Goal: Transaction & Acquisition: Purchase product/service

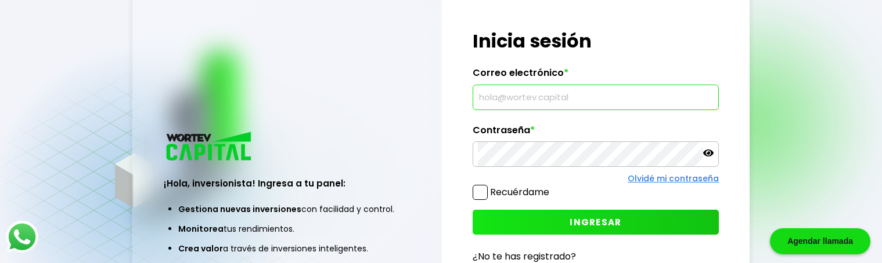
type input "P"
type input "[EMAIL_ADDRESS][DOMAIN_NAME]"
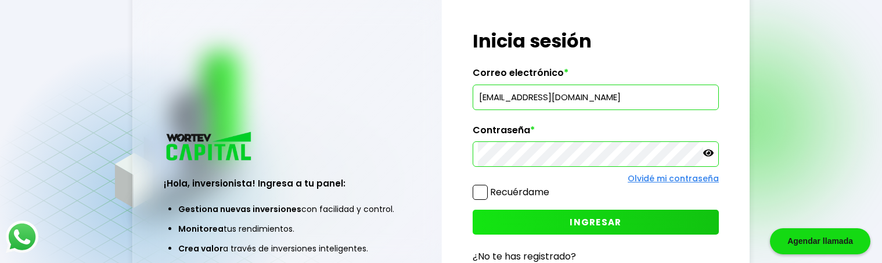
click at [549, 220] on button "INGRESAR" at bounding box center [595, 222] width 247 height 25
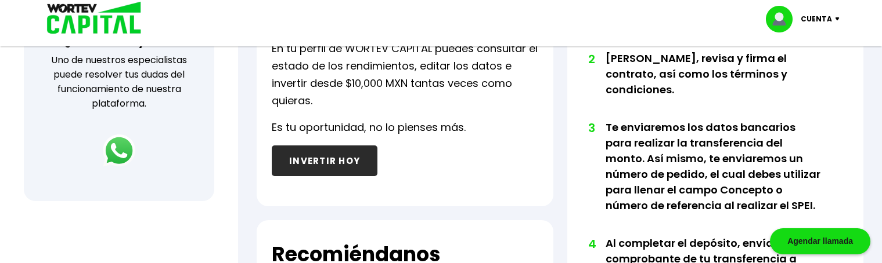
scroll to position [464, 0]
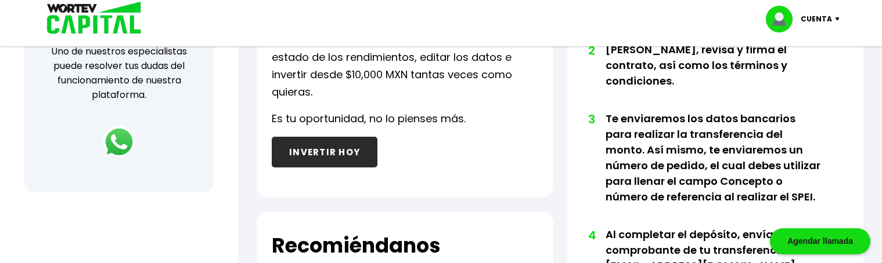
click at [340, 153] on button "INVERTIR HOY" at bounding box center [325, 152] width 106 height 31
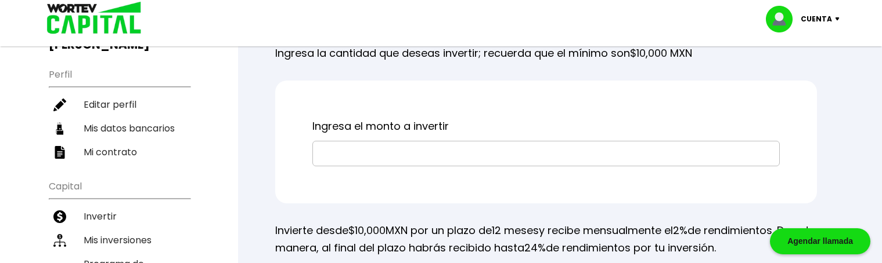
scroll to position [113, 0]
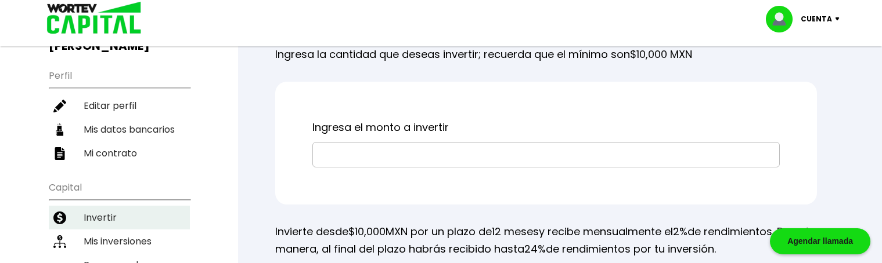
click at [100, 206] on li "Invertir" at bounding box center [119, 218] width 141 height 24
click at [440, 156] on input "text" at bounding box center [545, 155] width 457 height 24
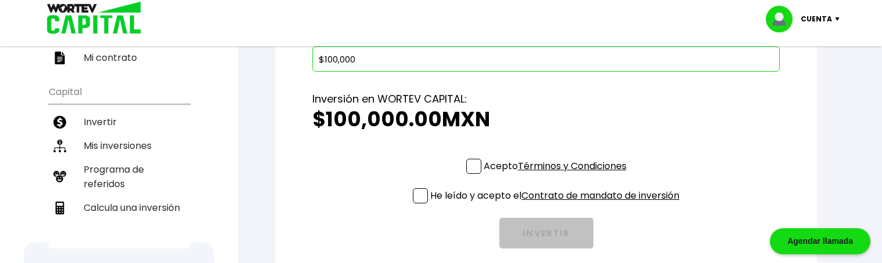
scroll to position [229, 0]
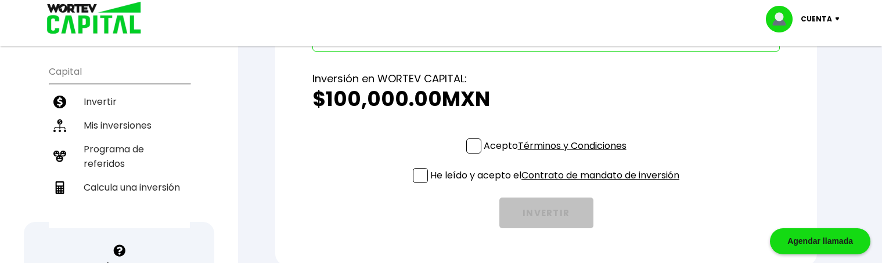
type input "$100,000"
click at [476, 146] on span at bounding box center [473, 146] width 15 height 15
click at [557, 155] on input "Acepto Términos y Condiciones" at bounding box center [557, 155] width 0 height 0
click at [421, 175] on span at bounding box center [420, 175] width 15 height 15
click at [557, 185] on input "He leído y acepto el Contrato de mandato de inversión" at bounding box center [557, 185] width 0 height 0
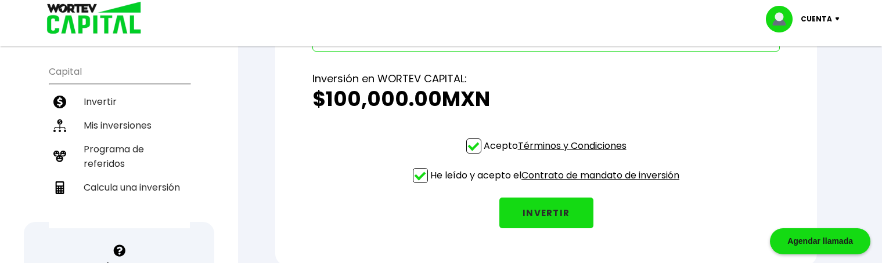
click at [549, 212] on button "INVERTIR" at bounding box center [546, 213] width 94 height 31
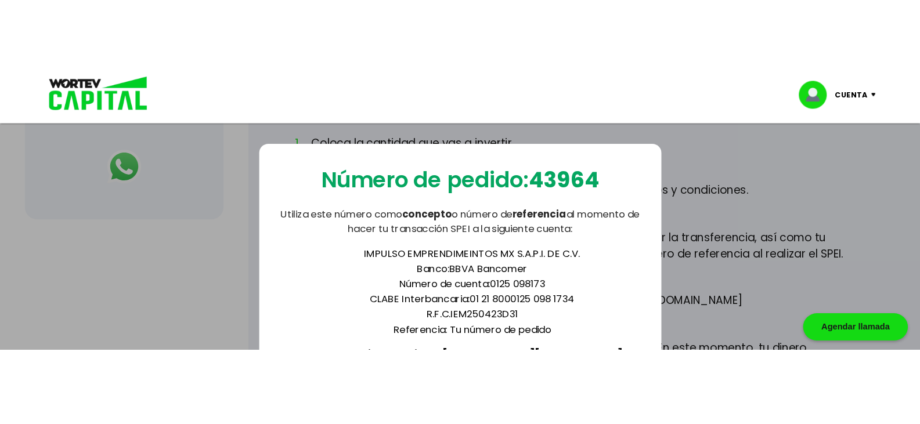
scroll to position [519, 0]
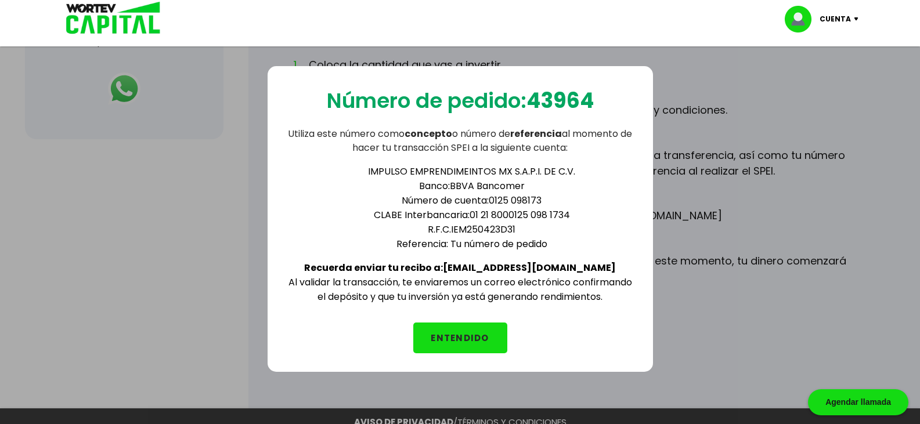
click at [486, 263] on button "ENTENDIDO" at bounding box center [460, 338] width 94 height 31
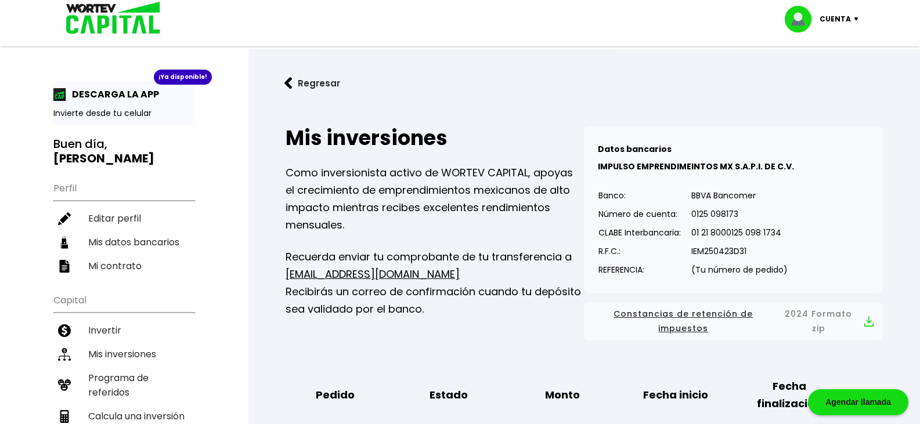
click at [853, 20] on img at bounding box center [859, 18] width 16 height 3
click at [819, 78] on li "Cerrar sesión" at bounding box center [823, 78] width 93 height 24
